Goal: Complete application form

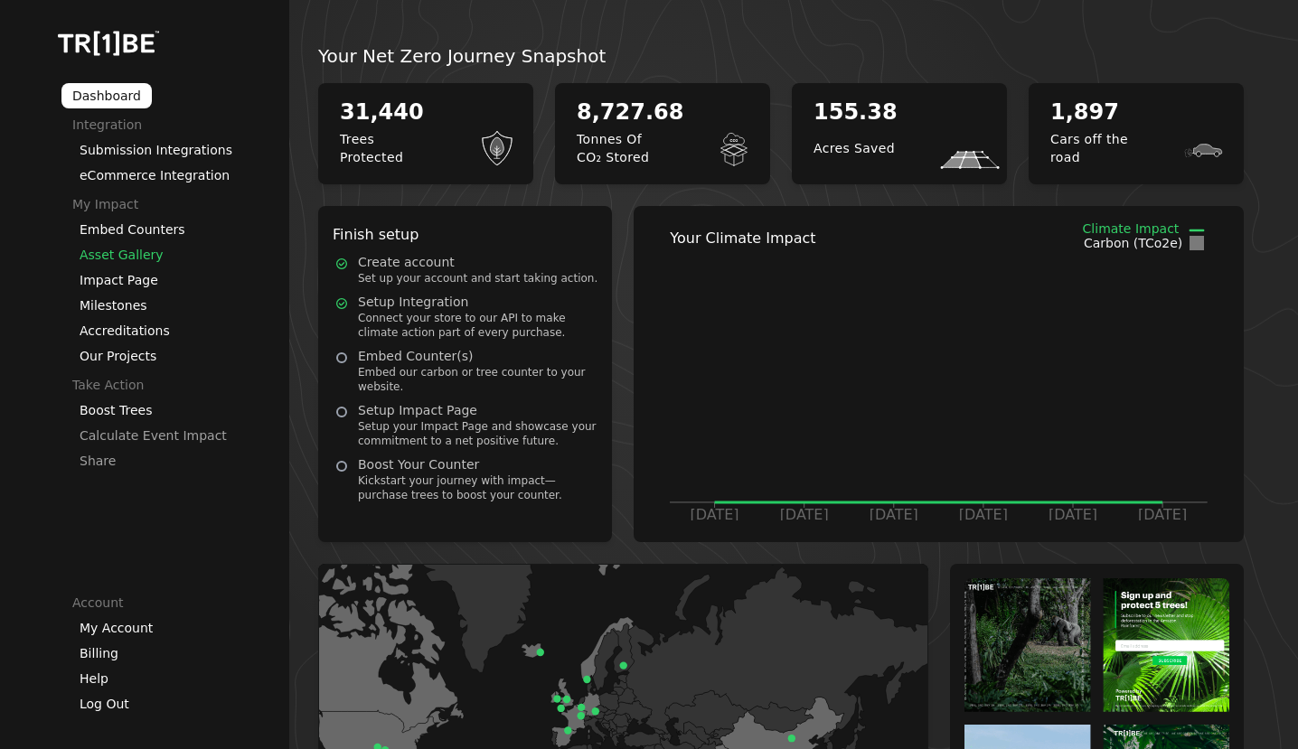
click at [118, 258] on link "Asset Gallery" at bounding box center [122, 255] width 84 height 14
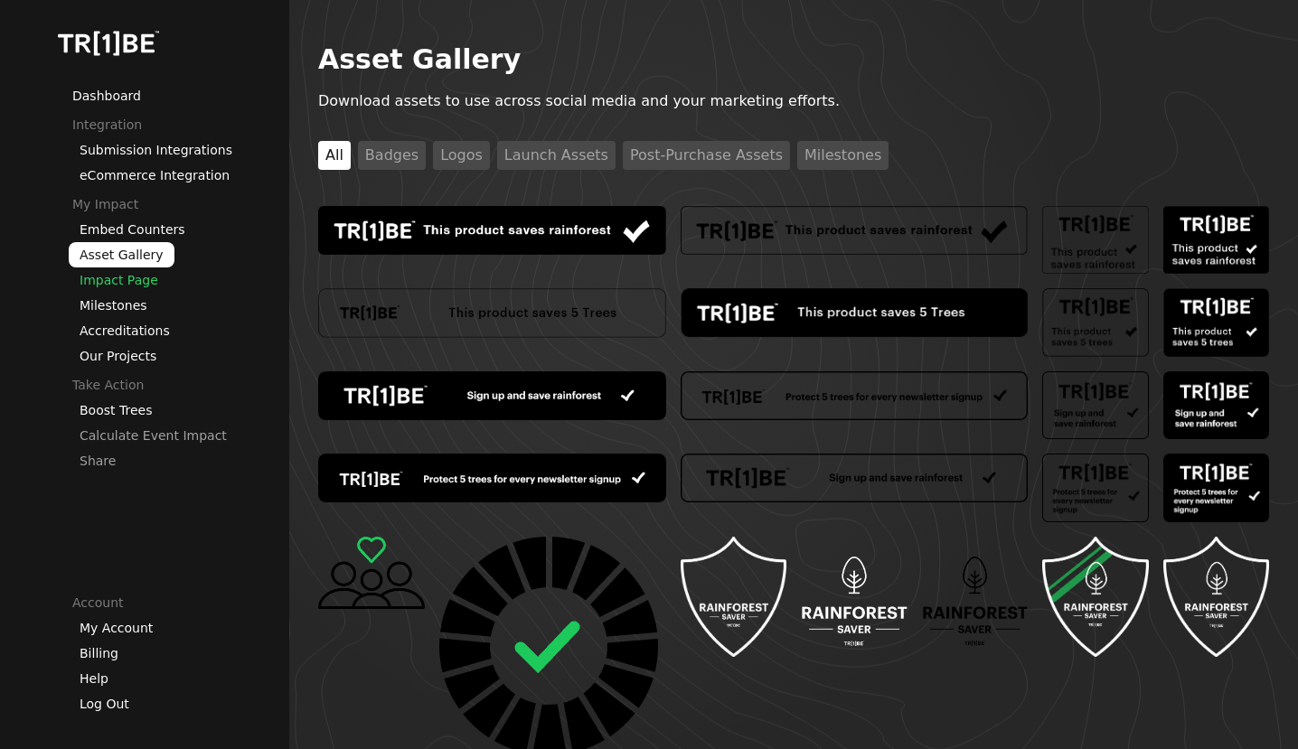
click at [136, 282] on link "Impact Page" at bounding box center [119, 280] width 79 height 14
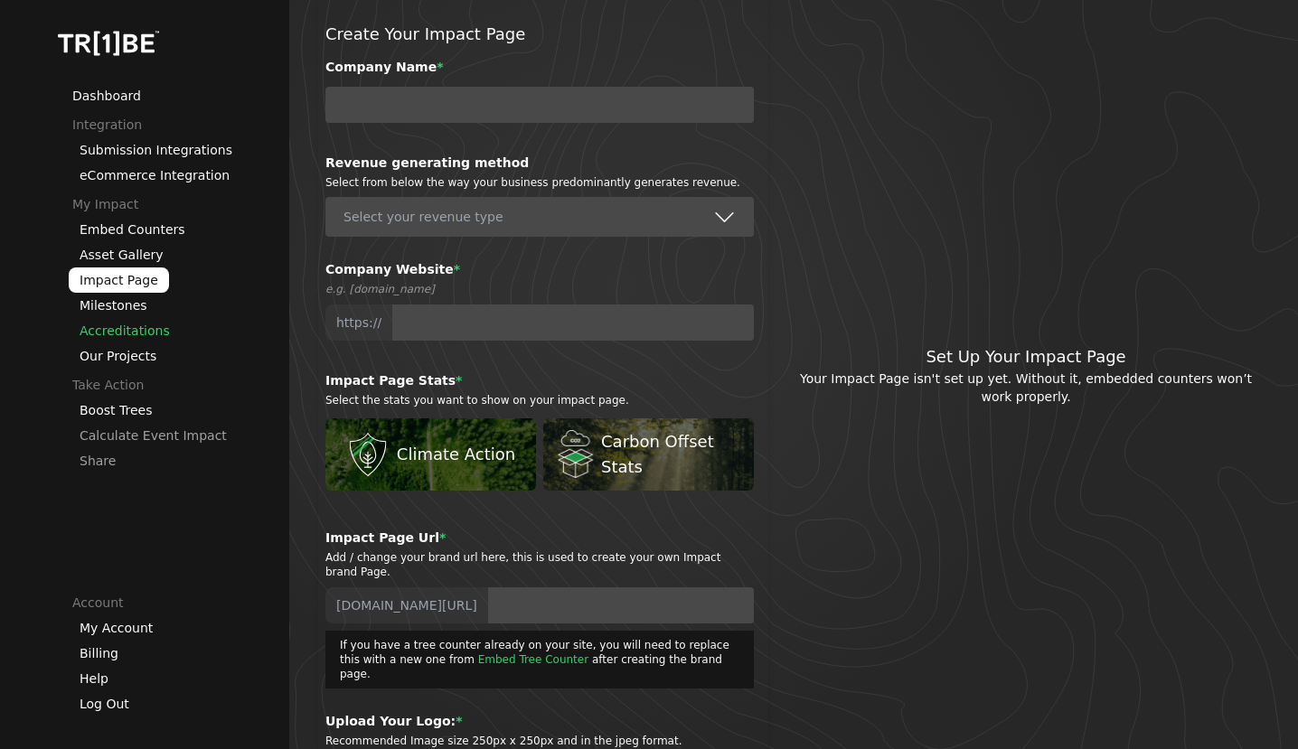
click at [148, 327] on link "Accreditations" at bounding box center [125, 331] width 90 height 14
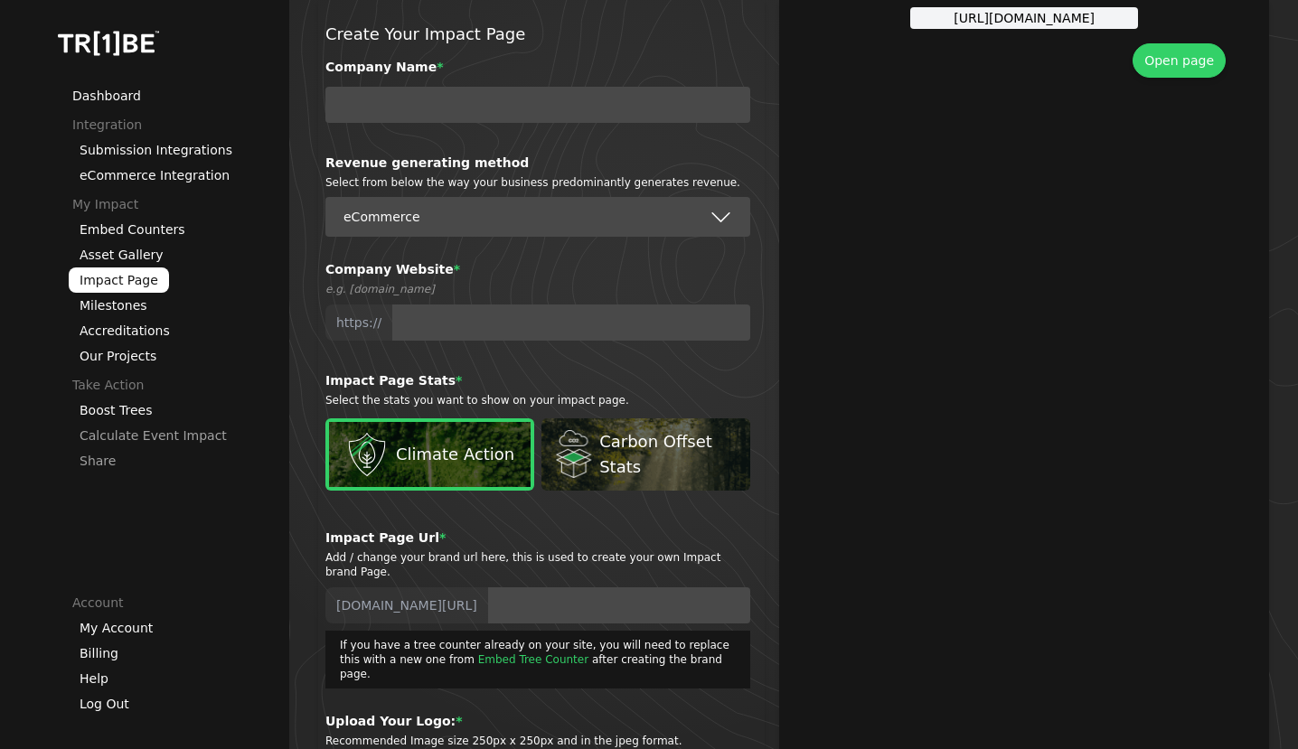
type input "Big Hug Brewing Ltd"
type input "[DOMAIN_NAME]"
type input "big-hug-brewing-ltd"
radio input "true"
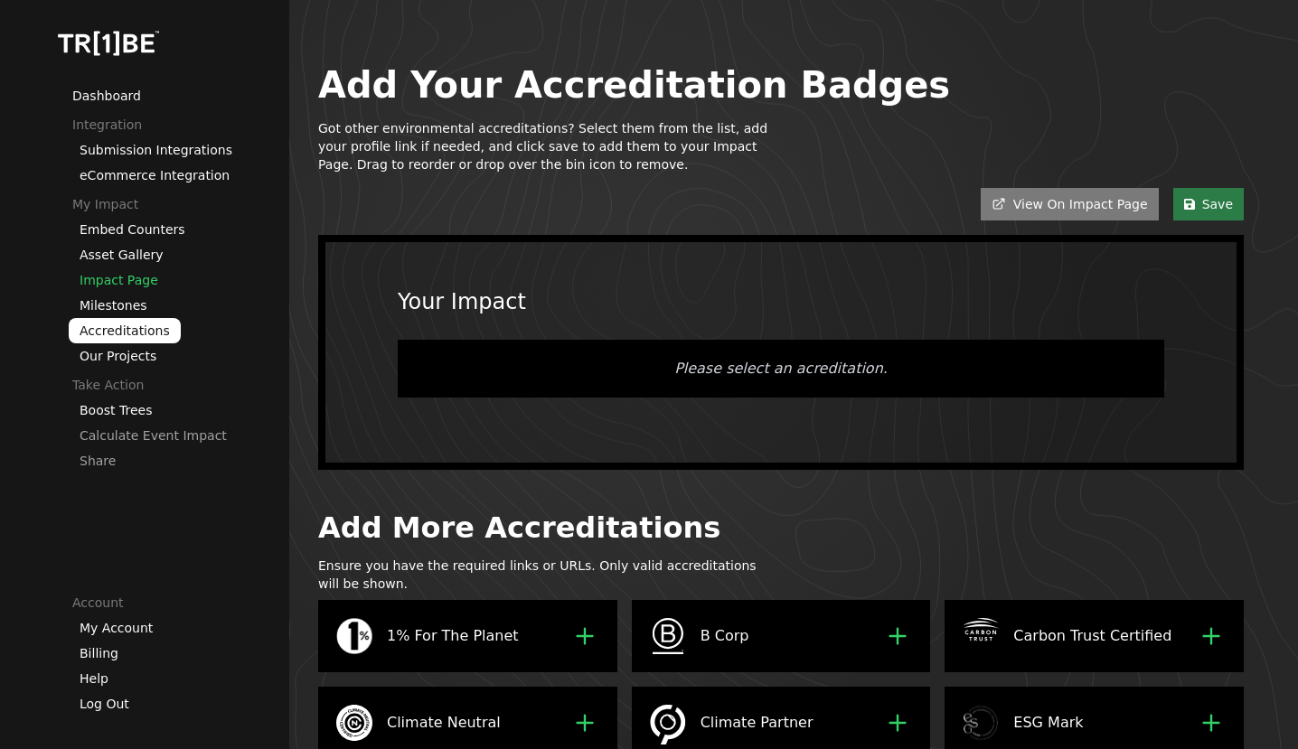
click at [123, 284] on link "Impact Page" at bounding box center [119, 280] width 79 height 14
